Goal: Transaction & Acquisition: Subscribe to service/newsletter

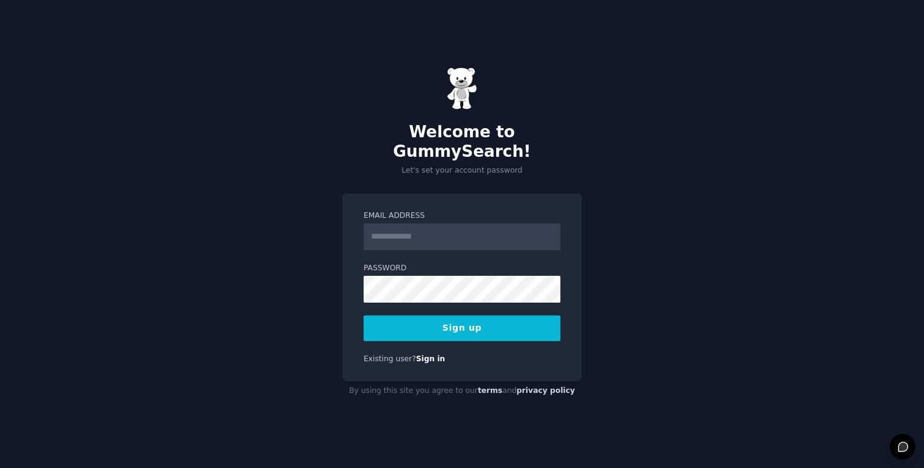
click at [406, 232] on input "Email Address" at bounding box center [461, 237] width 197 height 27
click at [401, 224] on input "Email Address" at bounding box center [461, 237] width 197 height 27
type input "**********"
click at [463, 324] on button "Sign up" at bounding box center [461, 329] width 197 height 26
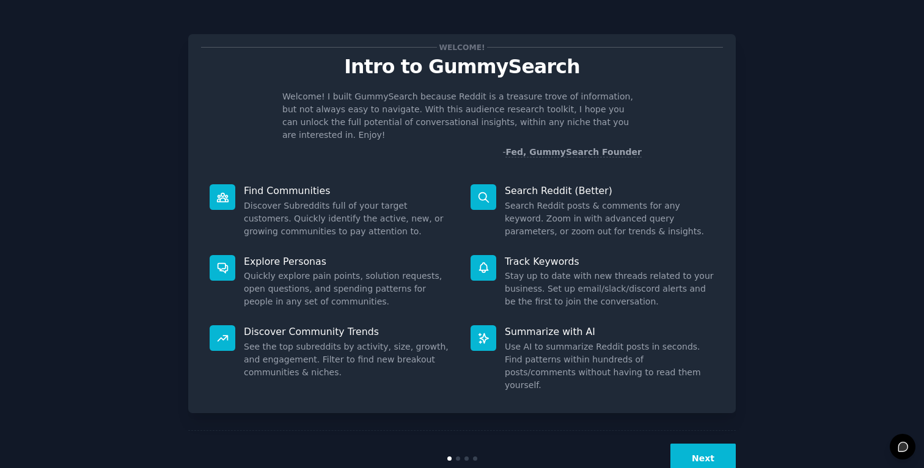
click at [673, 444] on button "Next" at bounding box center [702, 459] width 65 height 30
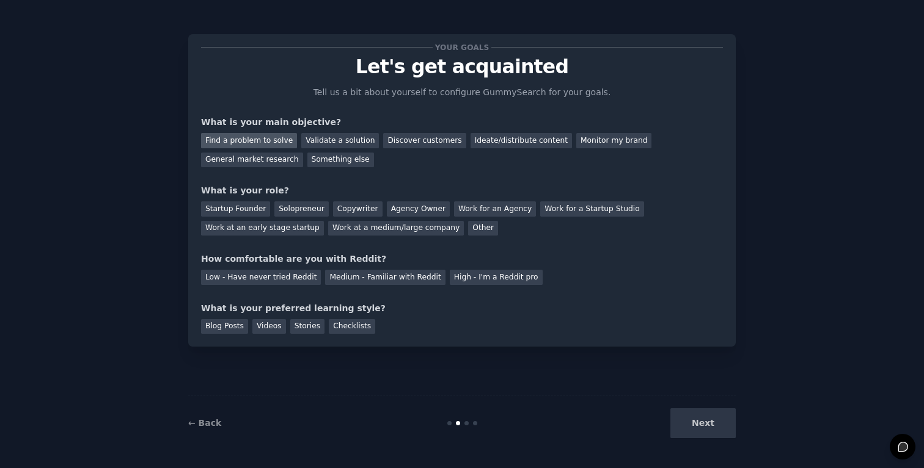
click at [255, 138] on div "Find a problem to solve" at bounding box center [249, 140] width 96 height 15
click at [406, 142] on div "Discover customers" at bounding box center [424, 140] width 82 height 15
click at [266, 144] on div "Find a problem to solve" at bounding box center [249, 140] width 96 height 15
click at [227, 214] on div "Startup Founder" at bounding box center [235, 209] width 69 height 15
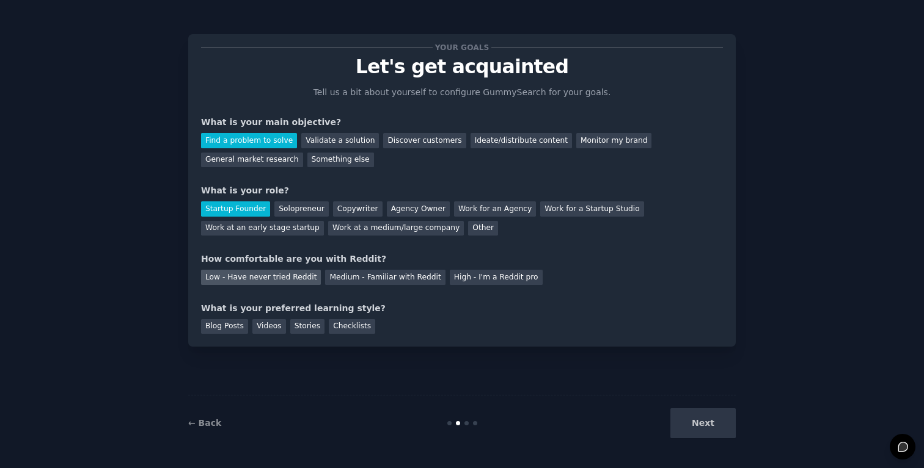
click at [293, 280] on div "Low - Have never tried Reddit" at bounding box center [261, 277] width 120 height 15
click at [701, 424] on div "Next" at bounding box center [644, 424] width 183 height 30
click at [702, 433] on div "Next" at bounding box center [644, 424] width 183 height 30
click at [227, 331] on div "Blog Posts" at bounding box center [224, 326] width 47 height 15
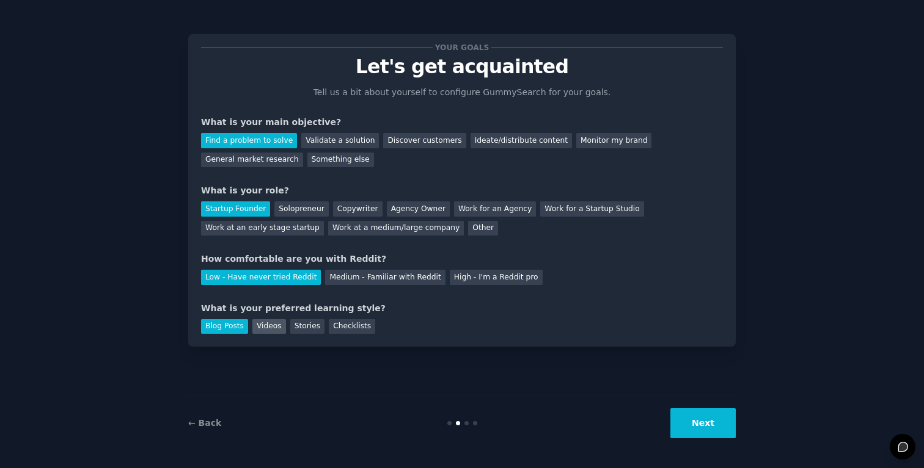
click at [263, 332] on div "Videos" at bounding box center [269, 326] width 34 height 15
click at [213, 327] on div "Blog Posts" at bounding box center [224, 326] width 47 height 15
click at [267, 330] on div "Videos" at bounding box center [269, 326] width 34 height 15
click at [704, 421] on button "Next" at bounding box center [702, 424] width 65 height 30
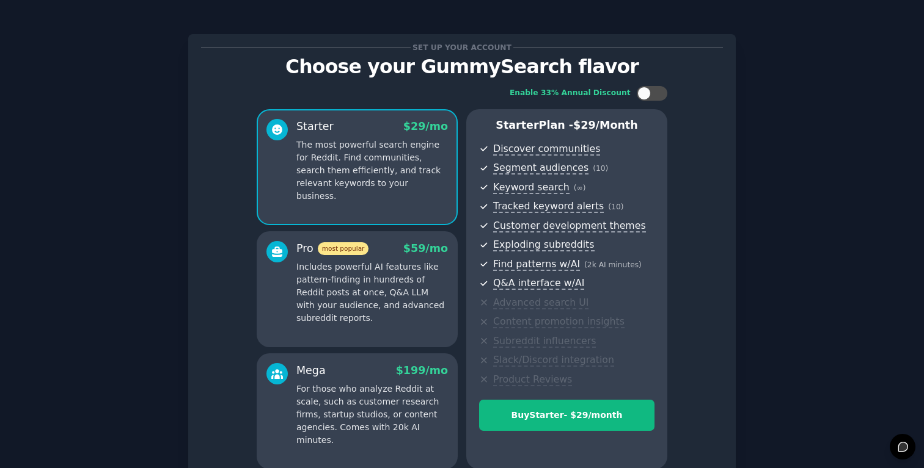
scroll to position [117, 0]
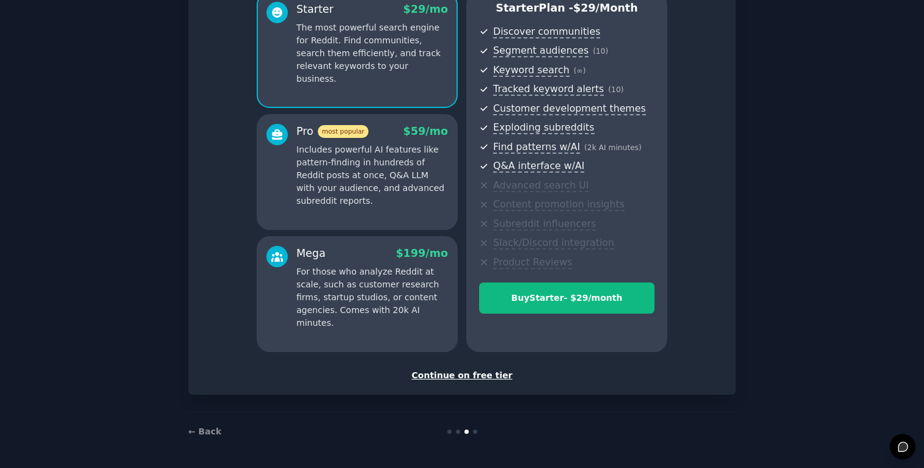
click at [473, 377] on div "Continue on free tier" at bounding box center [462, 376] width 522 height 13
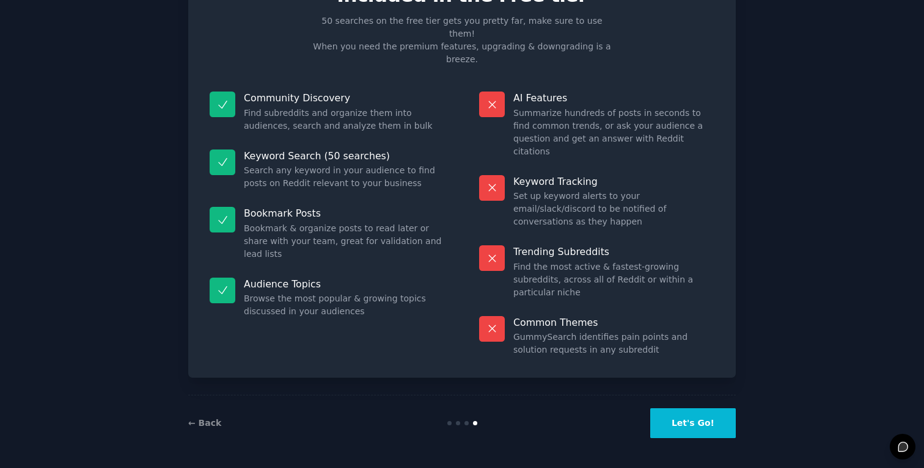
scroll to position [7, 0]
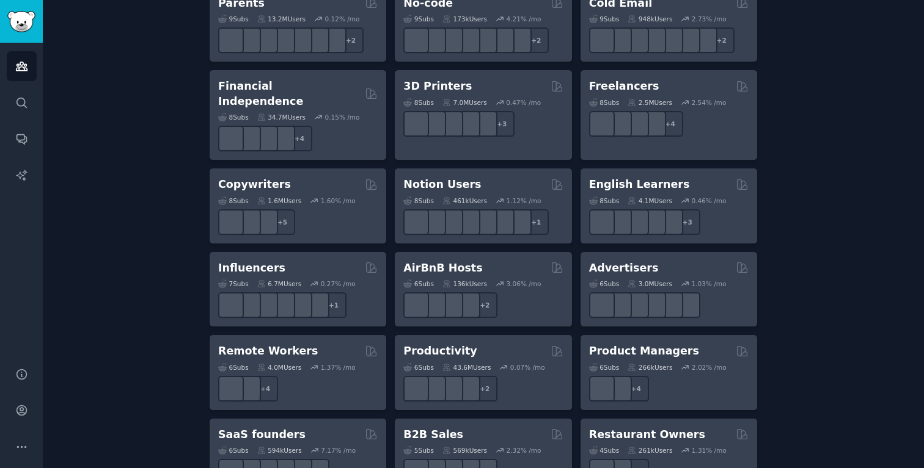
scroll to position [941, 0]
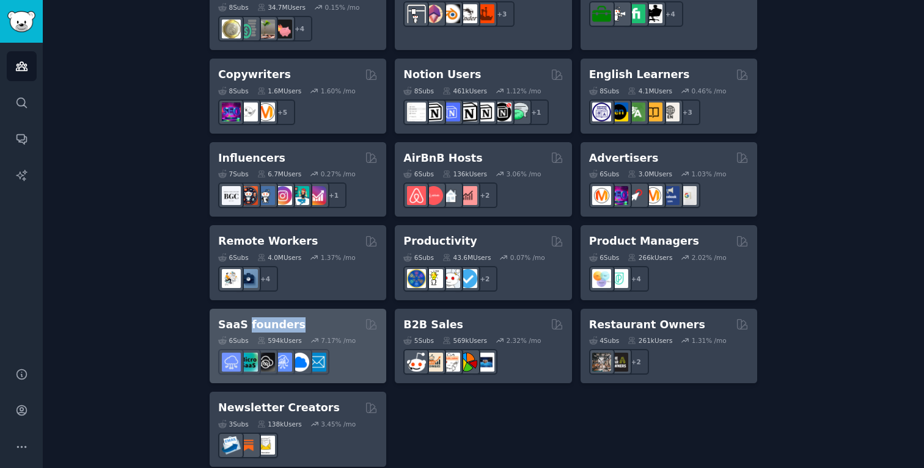
click at [243, 318] on h2 "SaaS founders" at bounding box center [261, 325] width 87 height 15
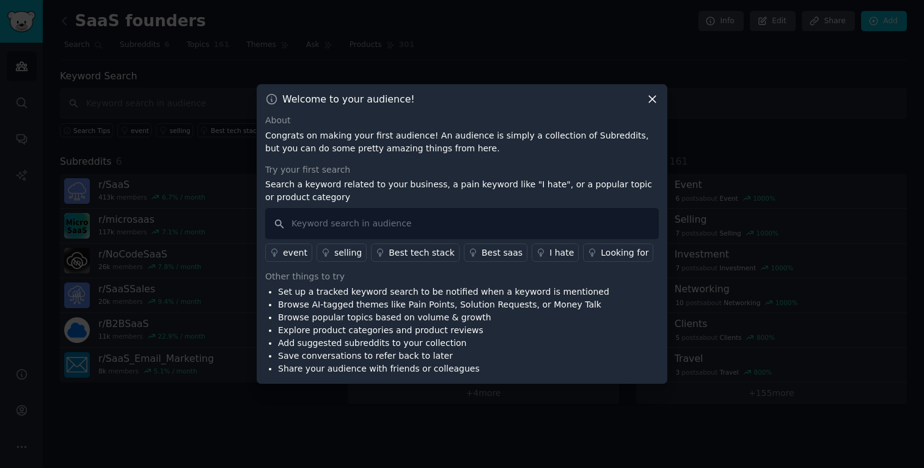
click at [655, 97] on icon at bounding box center [652, 100] width 7 height 7
